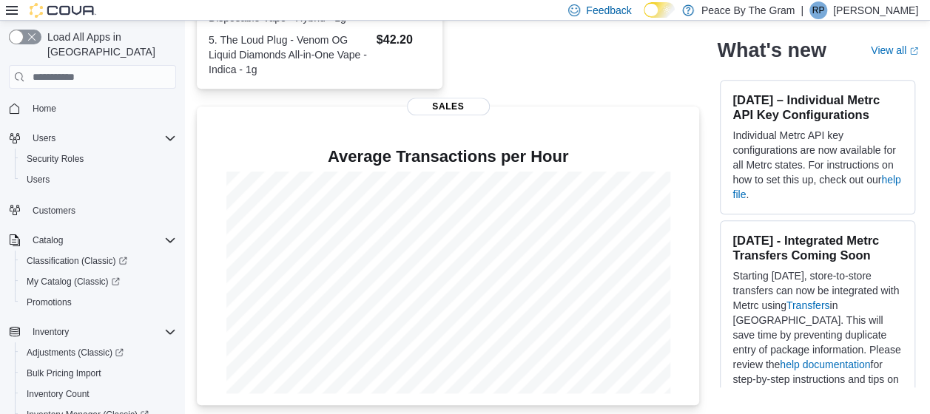
scroll to position [511, 0]
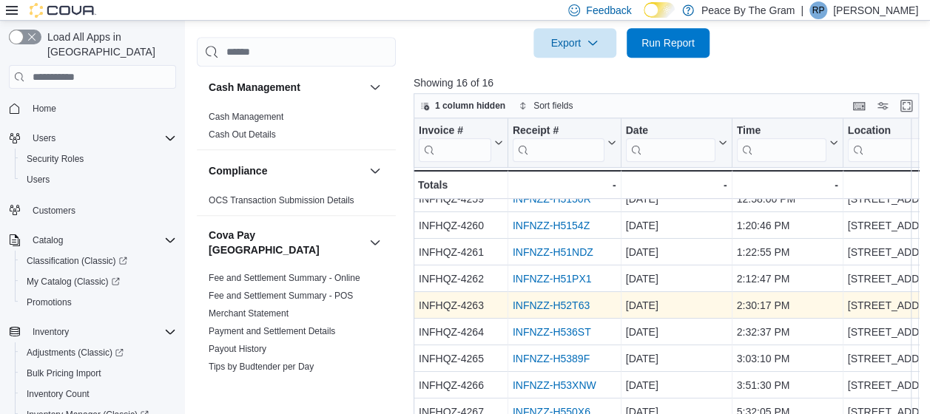
scroll to position [530, 0]
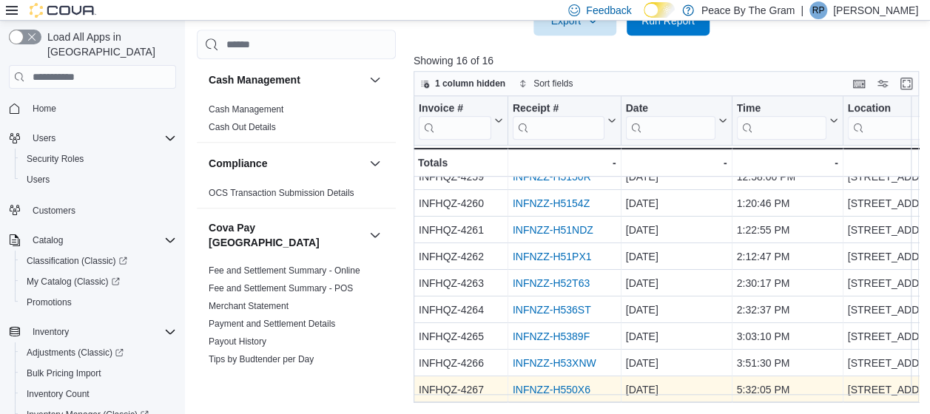
click at [561, 384] on link "INFNZZ-H550X6" at bounding box center [552, 390] width 78 height 12
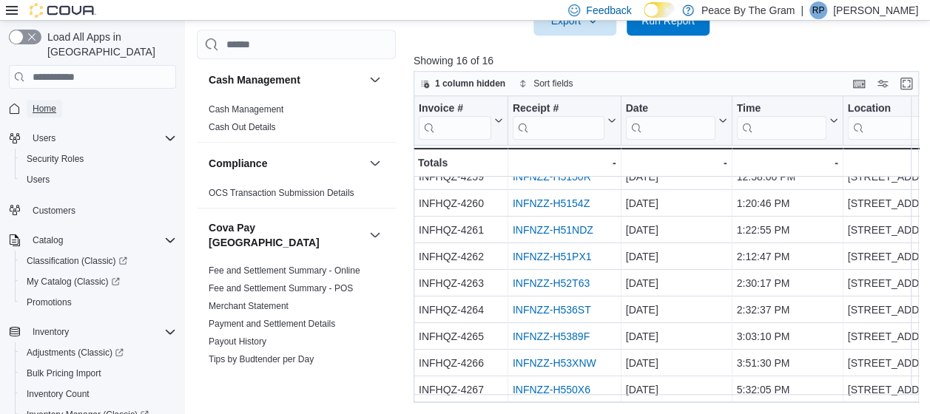
click at [44, 103] on span "Home" at bounding box center [45, 109] width 24 height 12
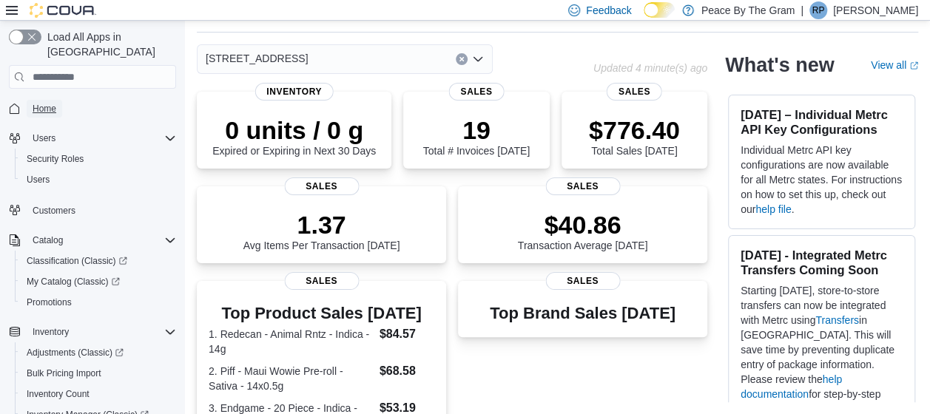
scroll to position [496, 0]
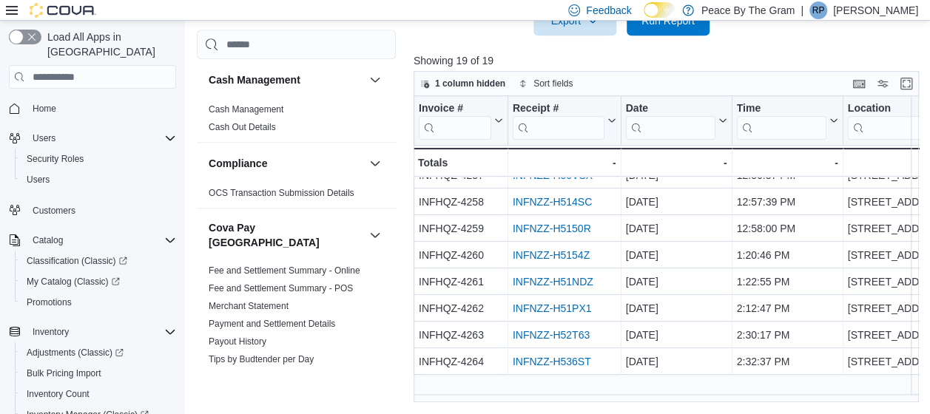
scroll to position [287, 0]
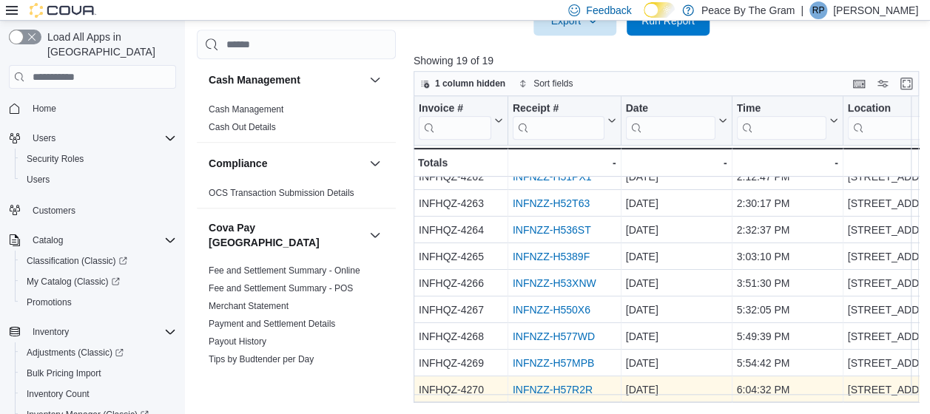
click at [535, 384] on link "INFNZZ-H57R2R" at bounding box center [553, 390] width 80 height 12
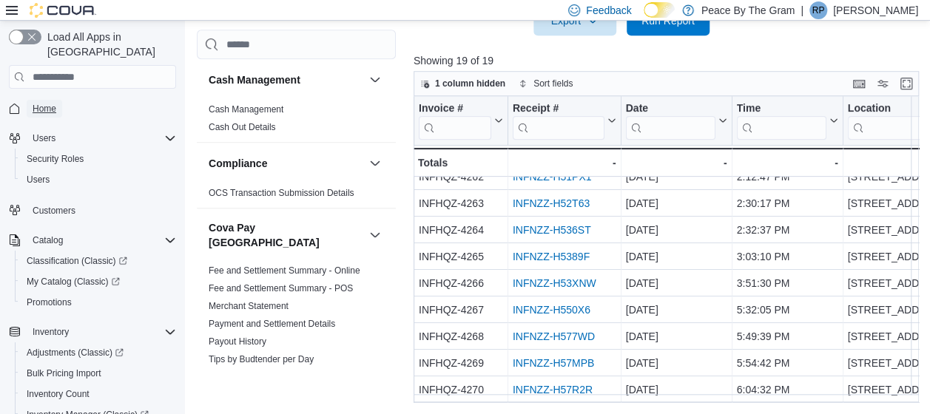
click at [36, 103] on span "Home" at bounding box center [45, 109] width 24 height 12
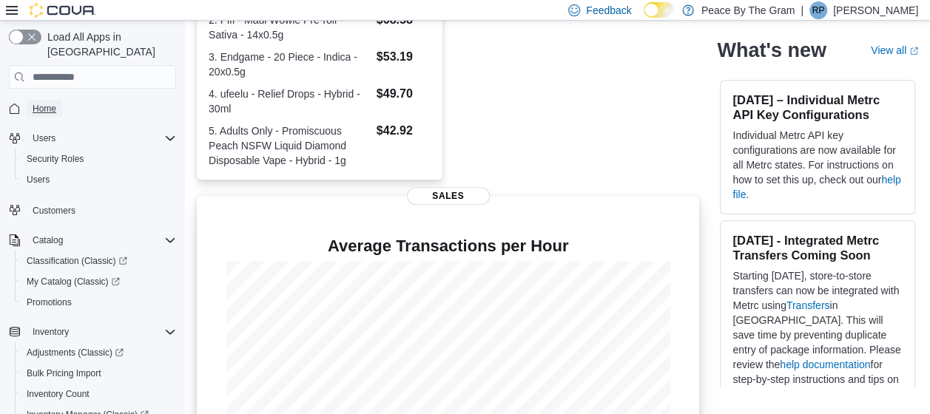
scroll to position [496, 0]
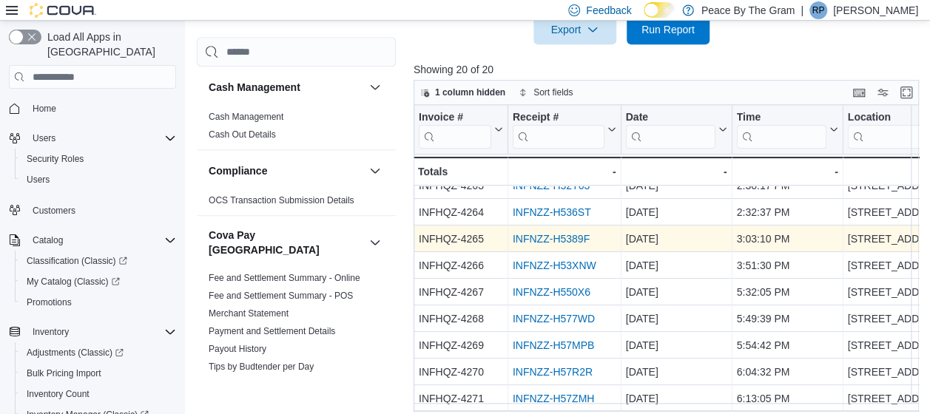
scroll to position [530, 0]
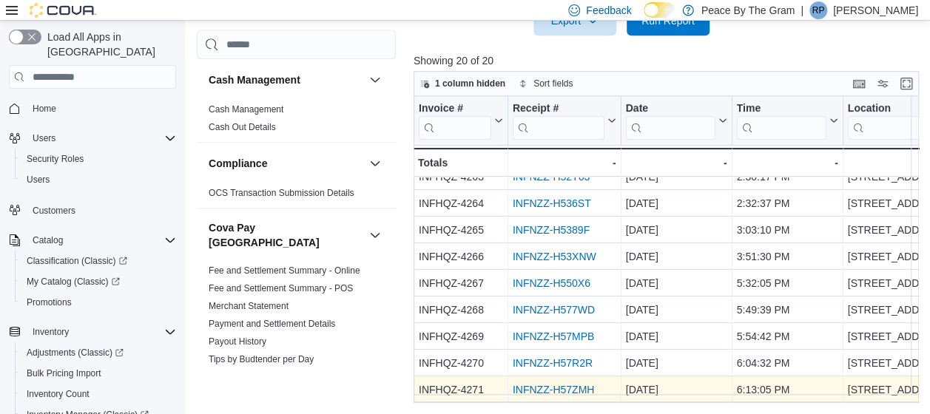
click at [540, 384] on link "INFNZZ-H57ZMH" at bounding box center [553, 390] width 81 height 12
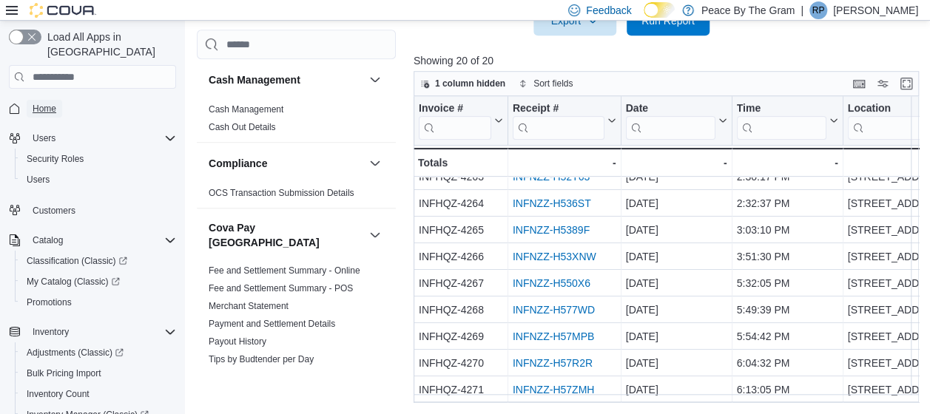
click at [61, 100] on link "Home" at bounding box center [45, 109] width 36 height 18
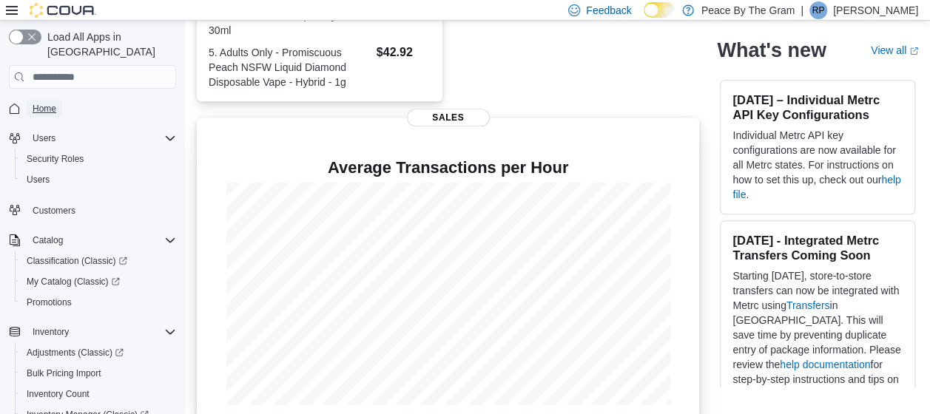
scroll to position [496, 0]
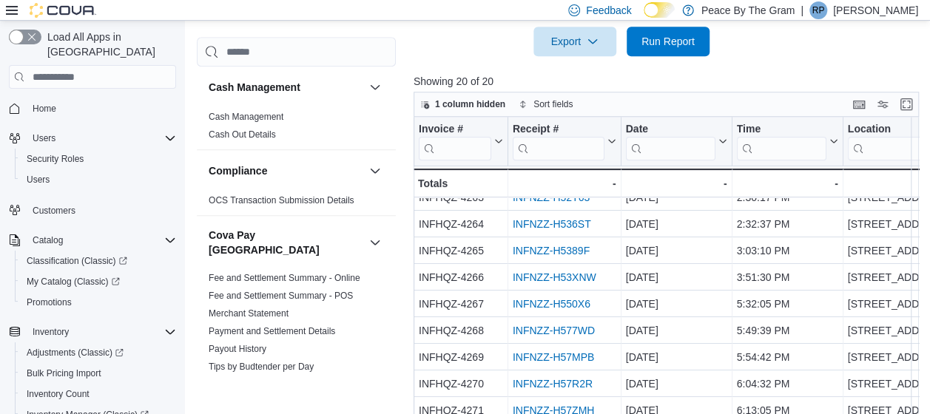
scroll to position [530, 0]
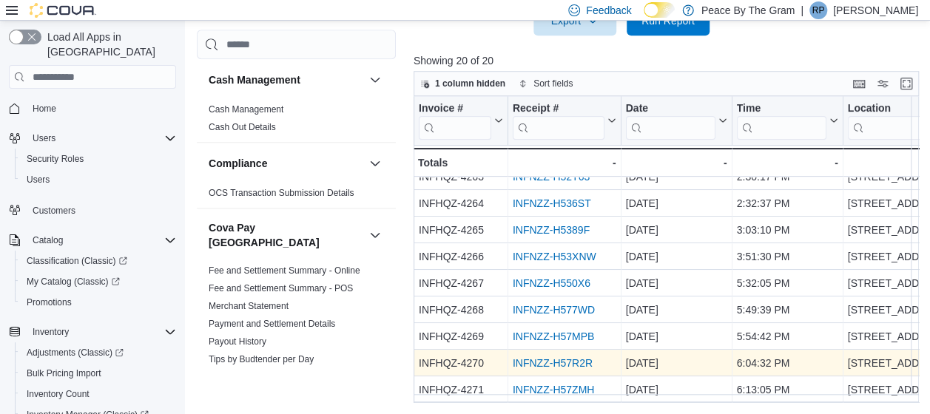
click at [585, 359] on link "INFNZZ-H57R2R" at bounding box center [553, 363] width 80 height 12
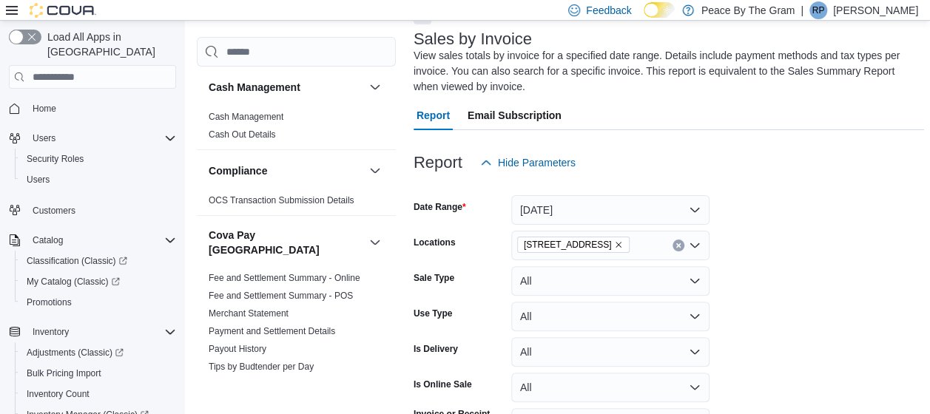
scroll to position [0, 0]
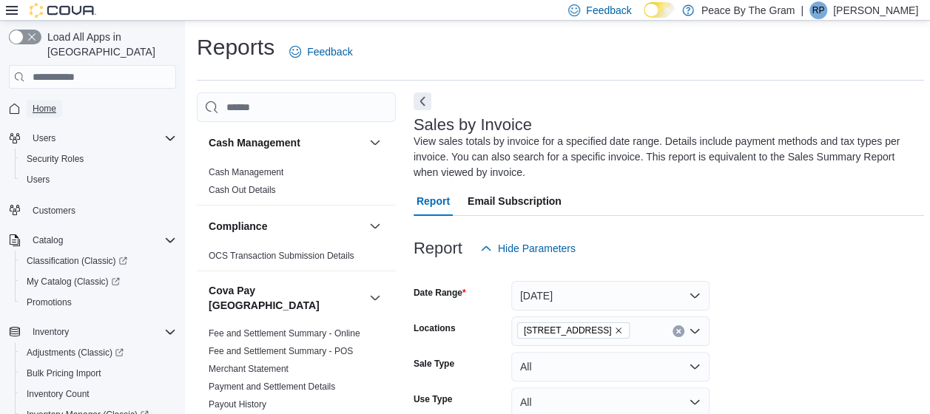
click at [37, 103] on span "Home" at bounding box center [45, 109] width 24 height 12
